Goal: Information Seeking & Learning: Check status

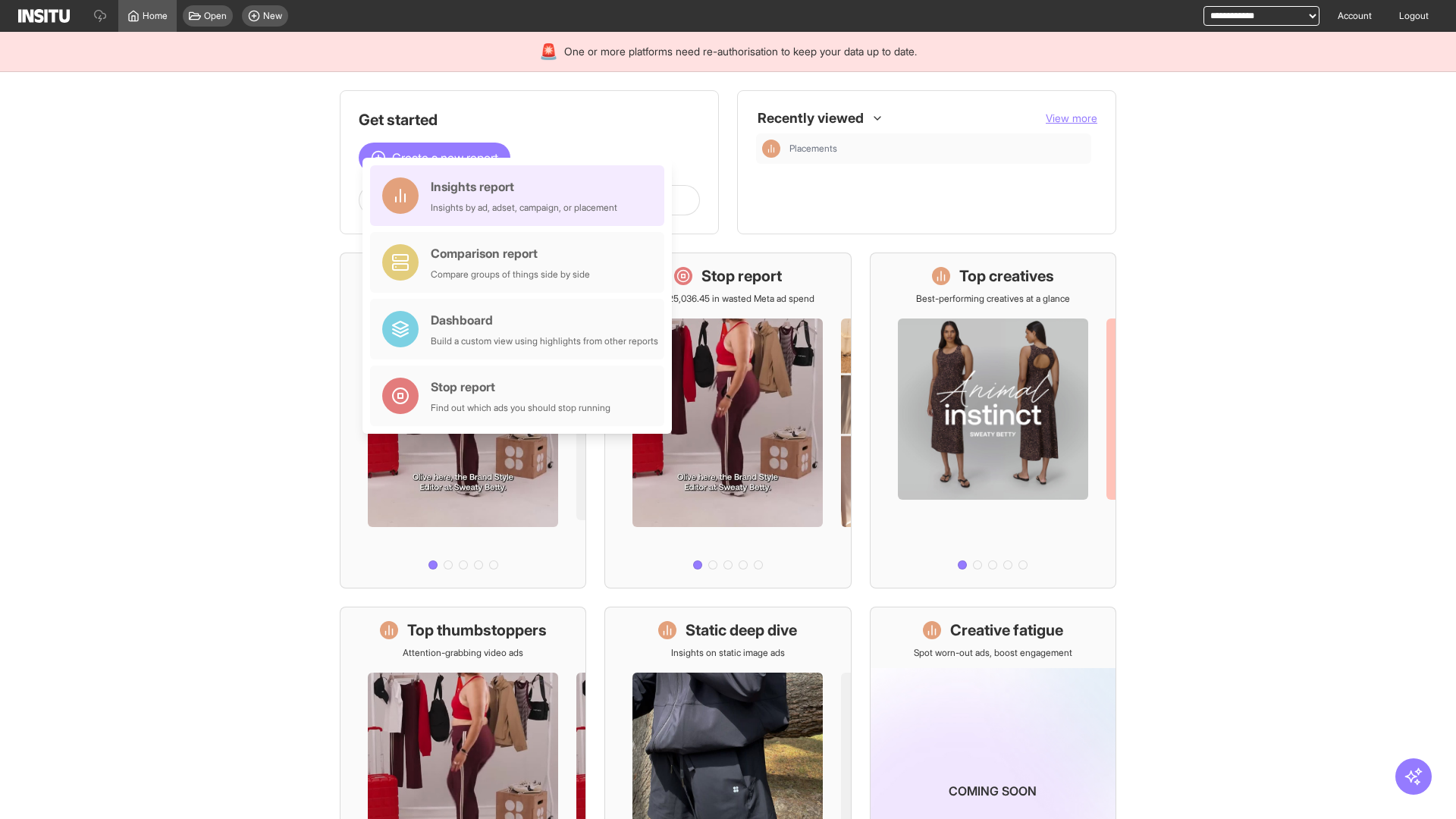
click at [521, 195] on div "Insights report Insights by ad, adset, campaign, or placement" at bounding box center [524, 195] width 186 height 36
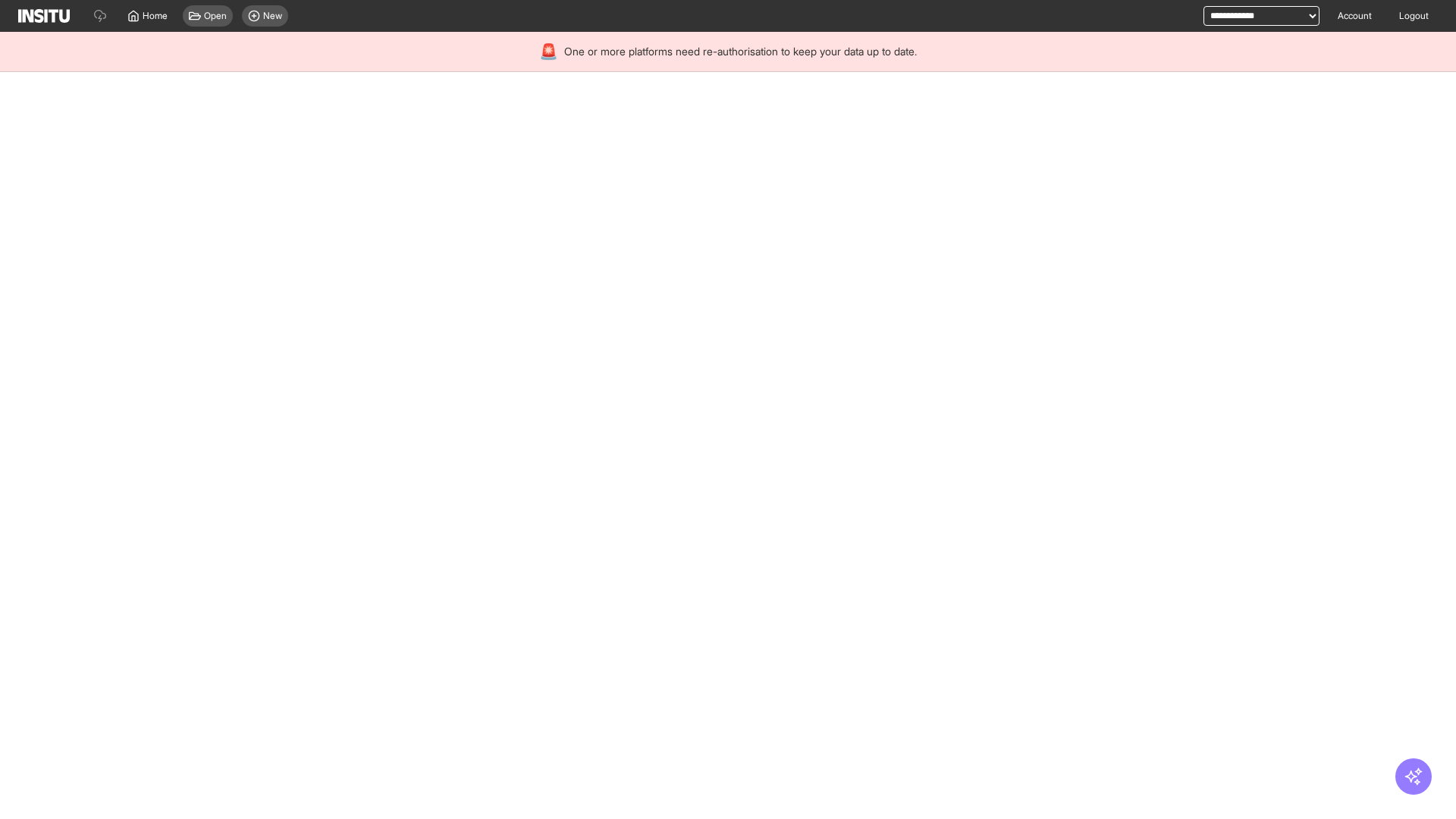
select select "**"
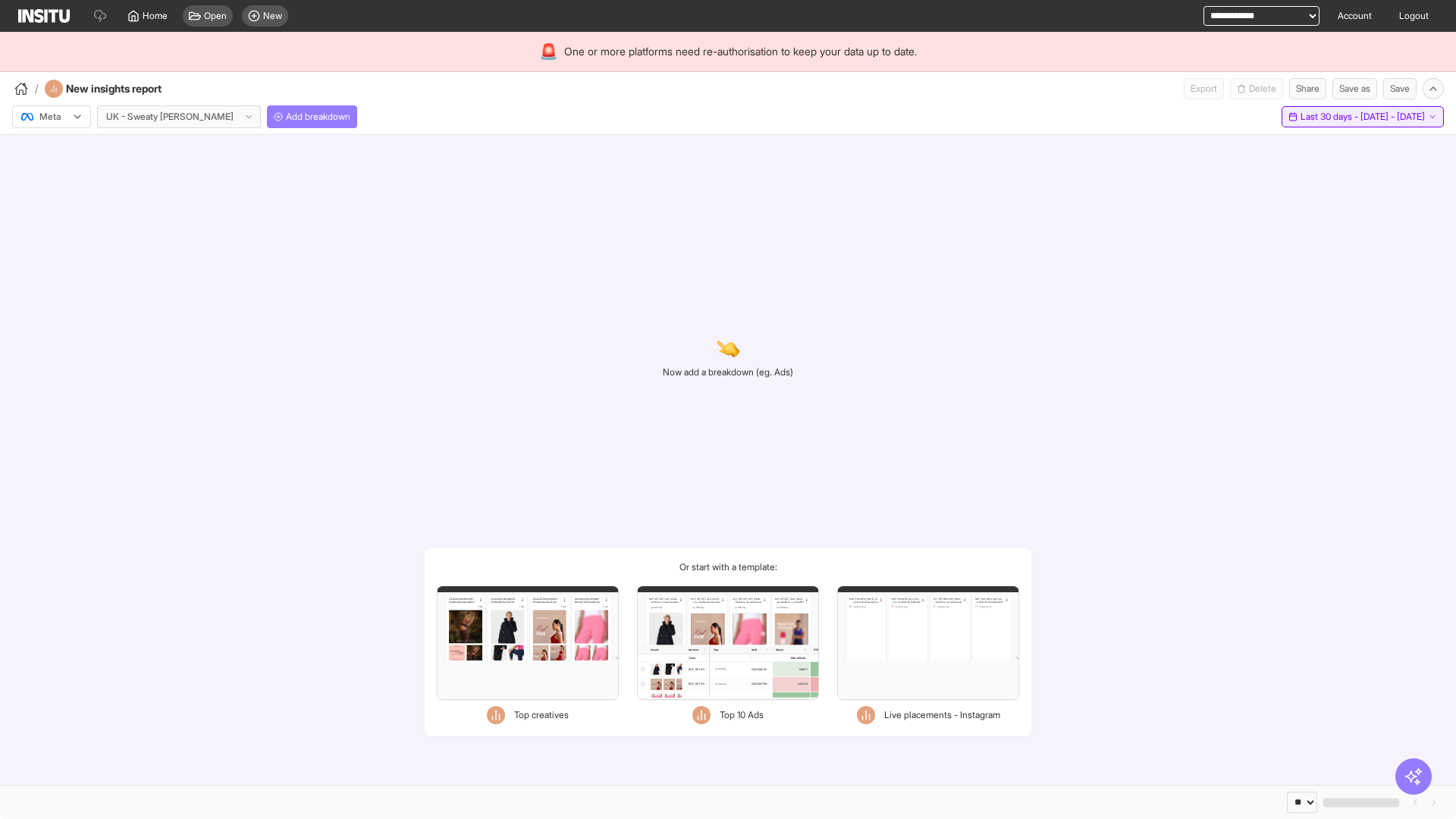
click at [1327, 117] on span "Last 30 days - [DATE] - [DATE]" at bounding box center [1363, 117] width 124 height 12
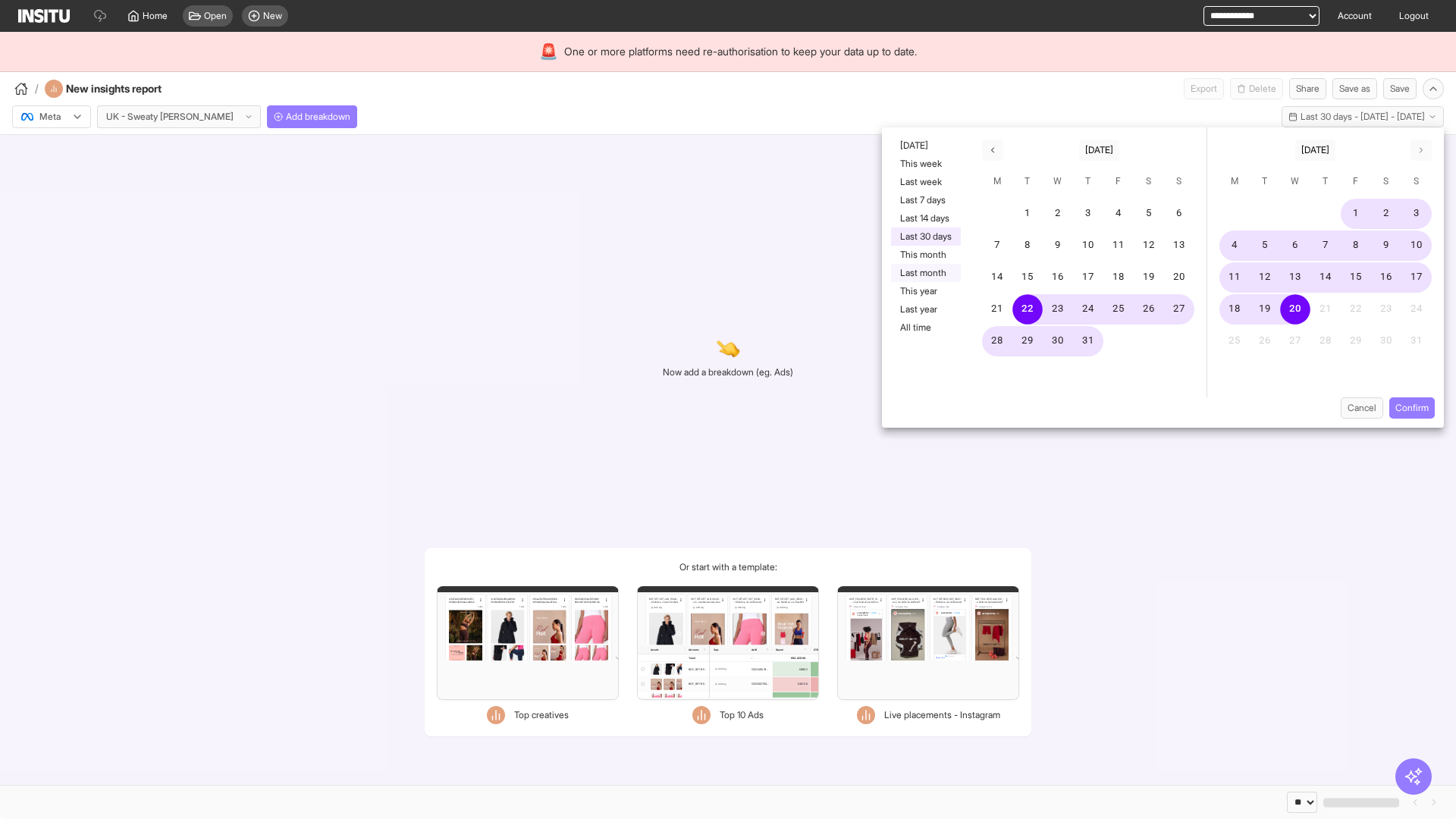
click at [925, 273] on button "Last month" at bounding box center [926, 273] width 70 height 18
